Goal: Information Seeking & Learning: Stay updated

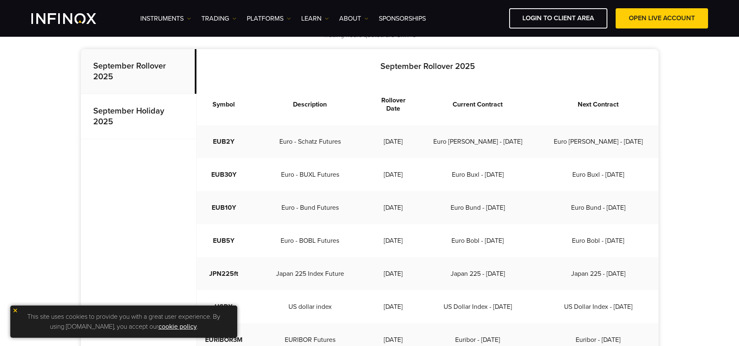
drag, startPoint x: 141, startPoint y: 122, endPoint x: 146, endPoint y: 122, distance: 5.0
click at [141, 122] on p "September Holiday 2025" at bounding box center [139, 116] width 116 height 45
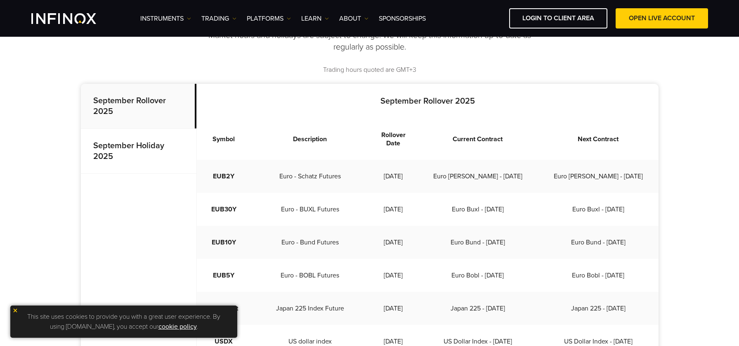
scroll to position [215, 0]
click at [126, 153] on p "September Holiday 2025" at bounding box center [139, 152] width 116 height 45
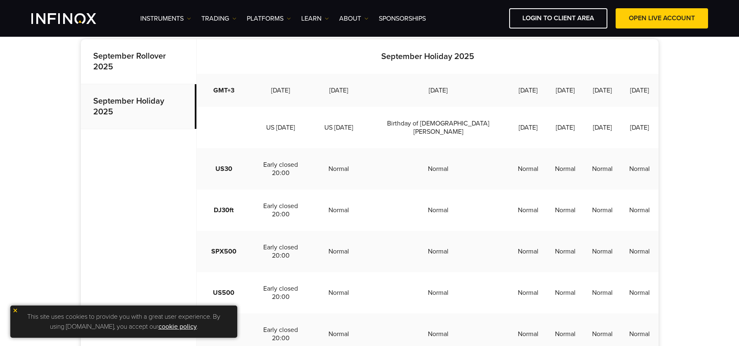
scroll to position [297, 0]
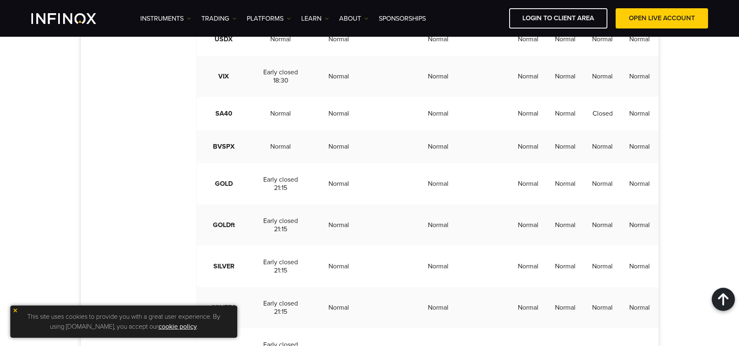
scroll to position [1371, 0]
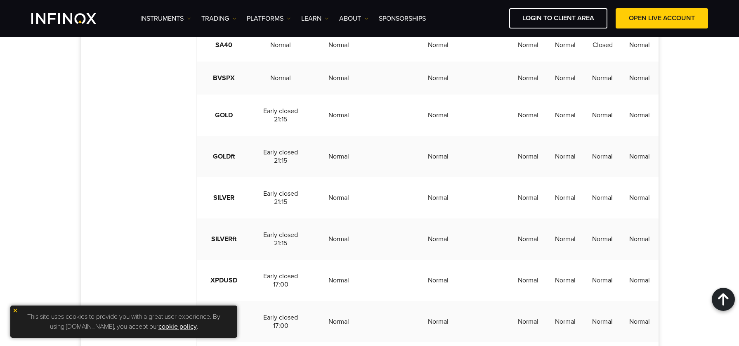
drag, startPoint x: 88, startPoint y: 138, endPoint x: 107, endPoint y: 145, distance: 19.9
click at [88, 138] on div "September Rollover [DATE] Holiday [DATE] Rollover 2025 Symbol Description Rollo…" at bounding box center [370, 143] width 578 height 2429
drag, startPoint x: 147, startPoint y: 168, endPoint x: 155, endPoint y: 168, distance: 7.9
click at [147, 168] on div "September Rollover [DATE] Holiday [DATE] Rollover 2025 Symbol Description Rollo…" at bounding box center [370, 143] width 578 height 2429
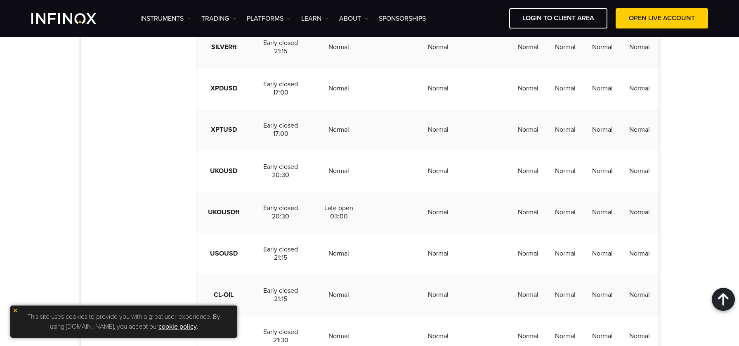
scroll to position [1577, 0]
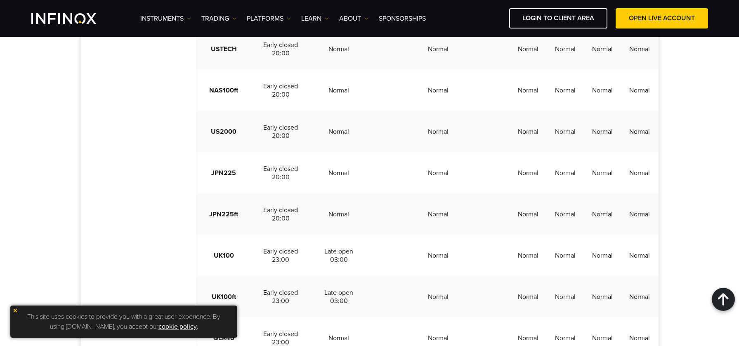
drag, startPoint x: 131, startPoint y: 161, endPoint x: 122, endPoint y: 70, distance: 91.7
